Goal: Task Accomplishment & Management: Manage account settings

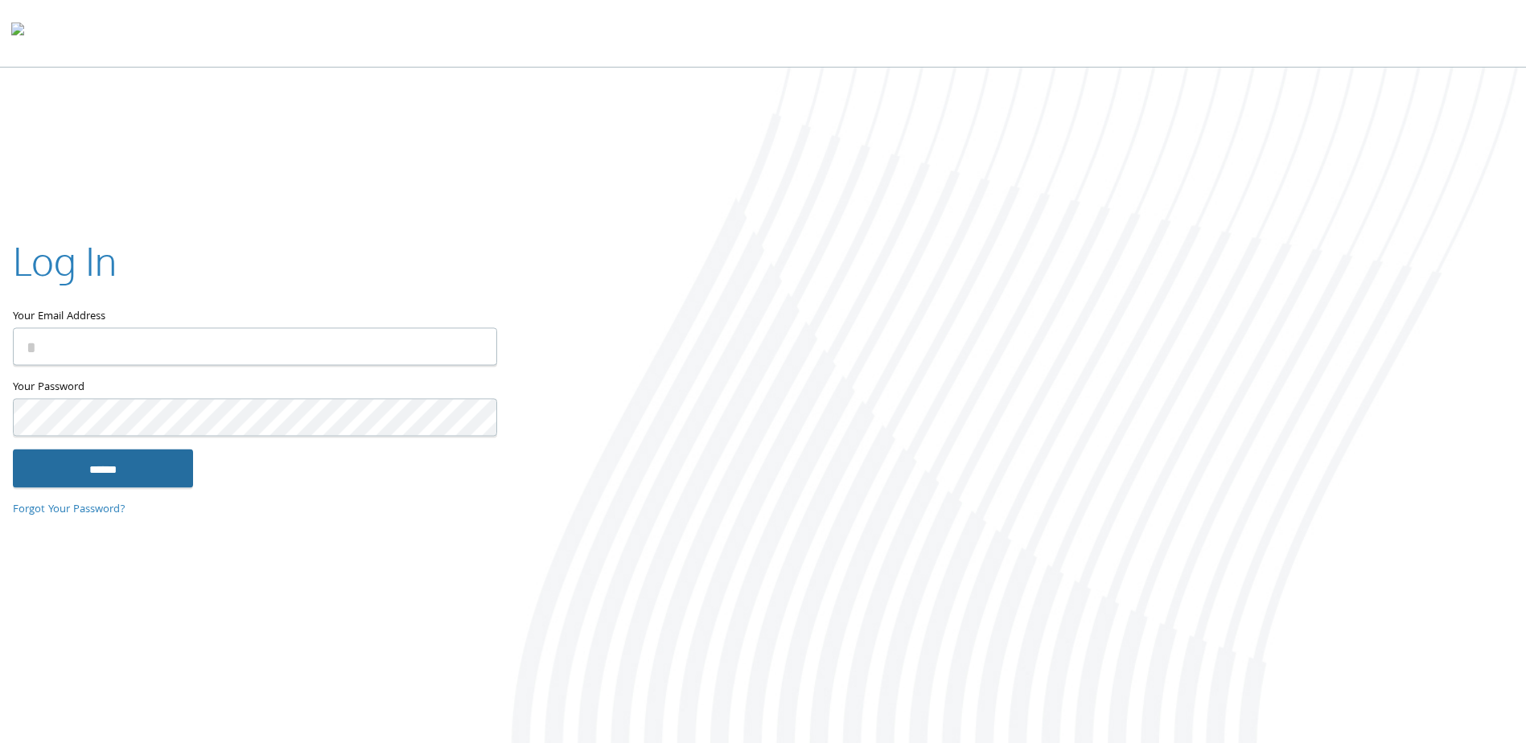
type input "**********"
click at [138, 467] on input "******" at bounding box center [103, 469] width 180 height 39
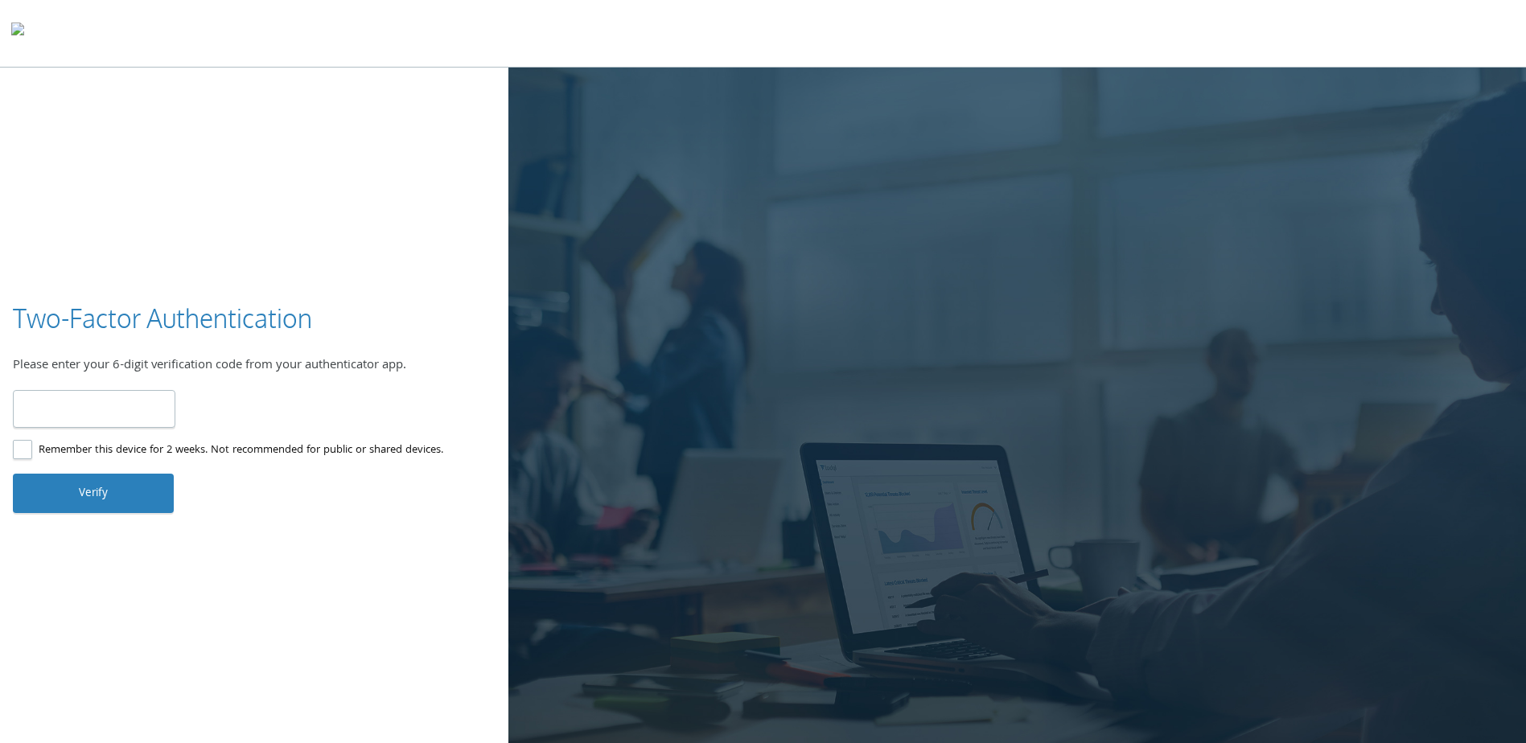
type input "******"
